Goal: Information Seeking & Learning: Learn about a topic

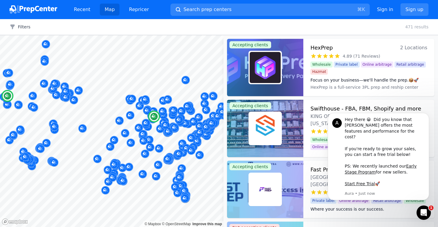
click at [295, 55] on div at bounding box center [265, 67] width 76 height 57
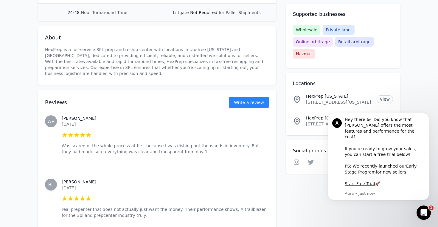
scroll to position [160, 0]
click at [427, 118] on button "Dismiss notification" at bounding box center [428, 115] width 8 height 8
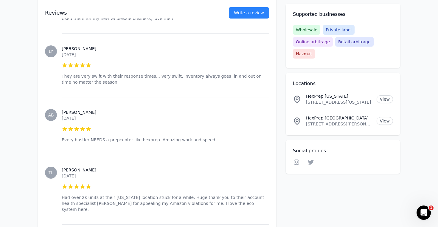
scroll to position [312, 0]
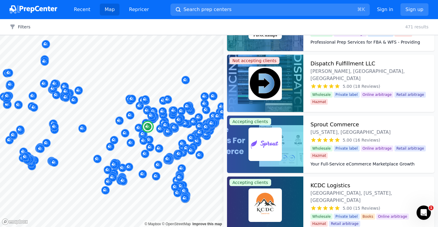
scroll to position [1140, 0]
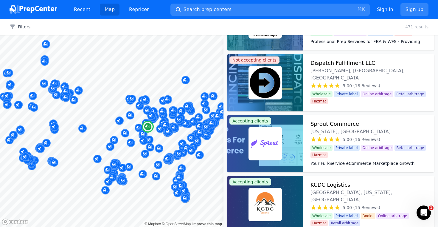
click at [286, 147] on div at bounding box center [265, 143] width 76 height 57
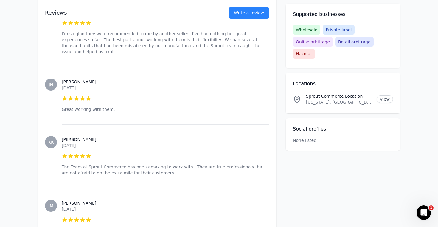
scroll to position [1186, 0]
